Goal: Task Accomplishment & Management: Complete application form

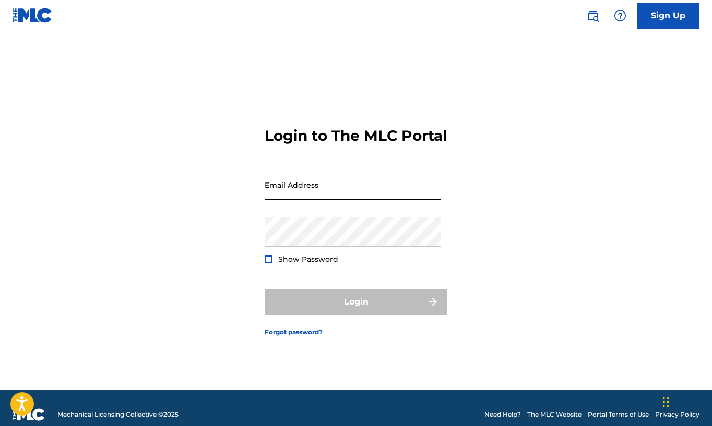
click at [337, 197] on input "Email Address" at bounding box center [352, 185] width 176 height 30
type input "[PERSON_NAME][EMAIL_ADDRESS][PERSON_NAME][DOMAIN_NAME]"
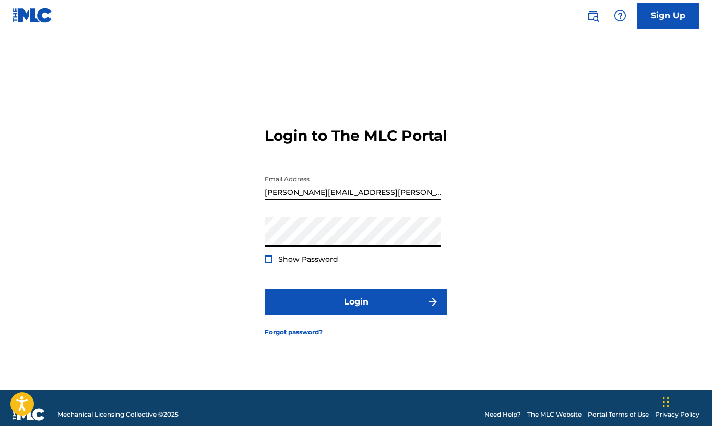
click at [268, 263] on div at bounding box center [268, 260] width 8 height 8
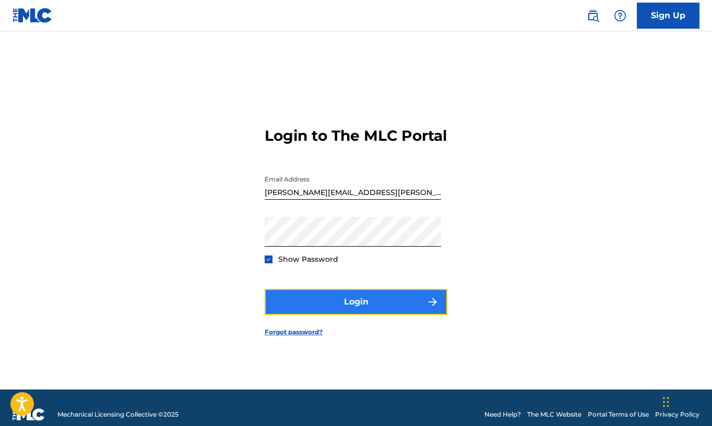
click at [364, 307] on button "Login" at bounding box center [355, 302] width 183 height 26
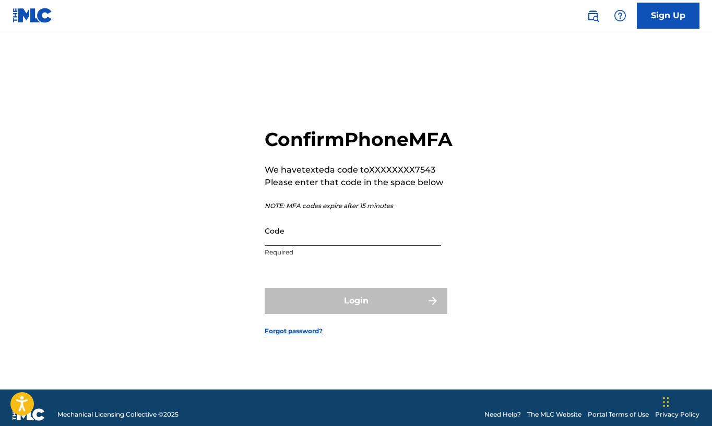
click at [328, 246] on input "Code" at bounding box center [352, 231] width 176 height 30
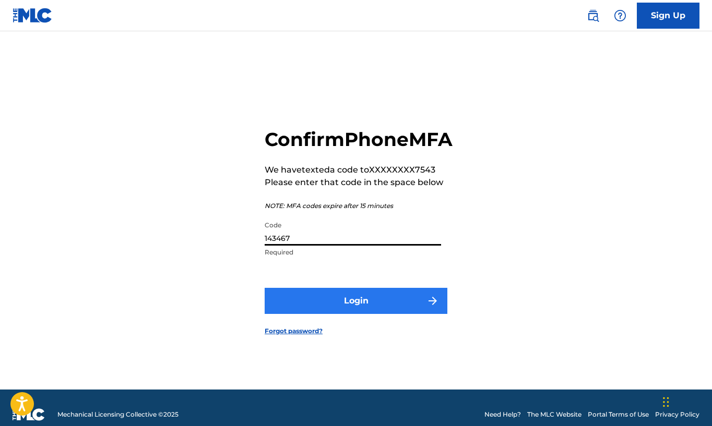
type input "143467"
click at [348, 311] on button "Login" at bounding box center [355, 301] width 183 height 26
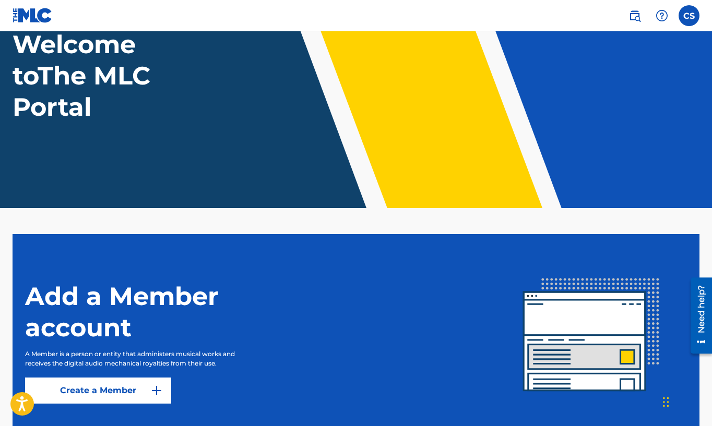
scroll to position [153, 0]
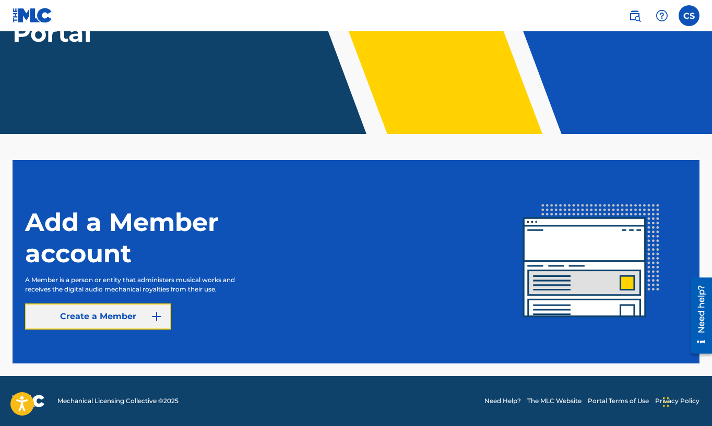
click at [129, 319] on link "Create a Member" at bounding box center [98, 317] width 146 height 26
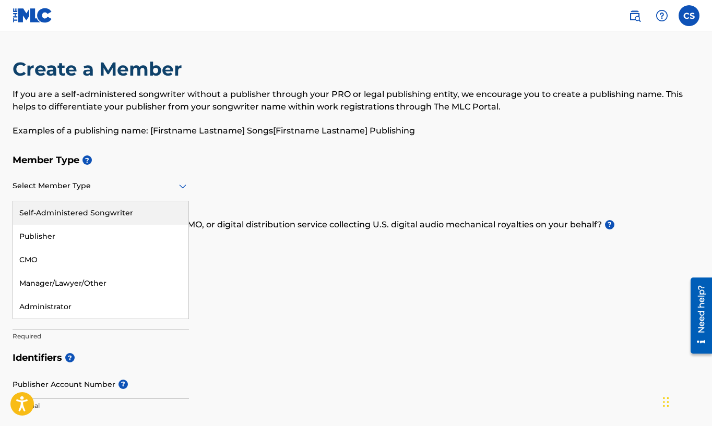
click at [183, 187] on icon at bounding box center [182, 187] width 7 height 4
click at [251, 176] on div "Member Type ? Self-Administered Songwriter, 1 of 5. 5 results available. Use Up…" at bounding box center [356, 248] width 686 height 198
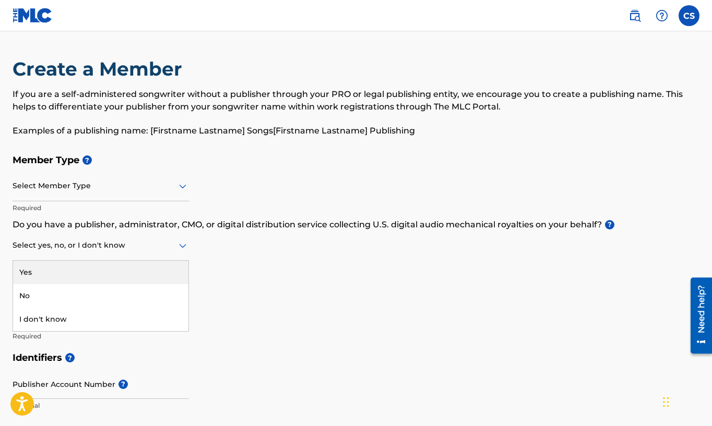
click at [183, 244] on icon at bounding box center [182, 245] width 13 height 13
click at [239, 260] on div "Member Type ? Select Member Type Required Do you have a publisher, administrato…" at bounding box center [356, 248] width 686 height 198
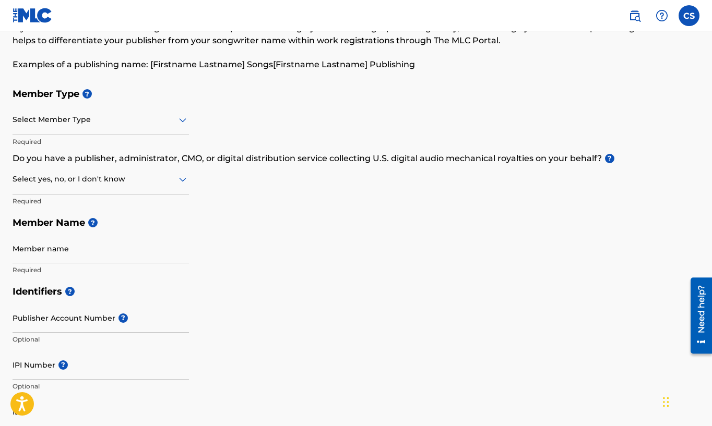
scroll to position [68, 0]
